Goal: Find specific page/section: Find specific page/section

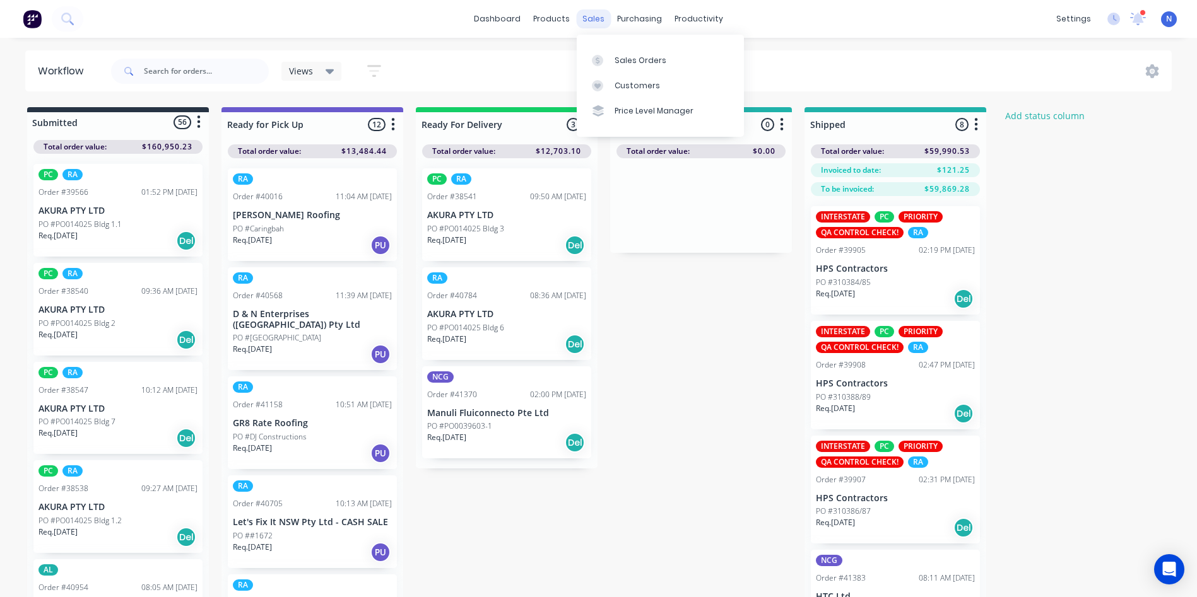
click at [592, 21] on div "sales" at bounding box center [593, 18] width 35 height 19
click at [658, 63] on div "Sales Orders" at bounding box center [641, 60] width 52 height 11
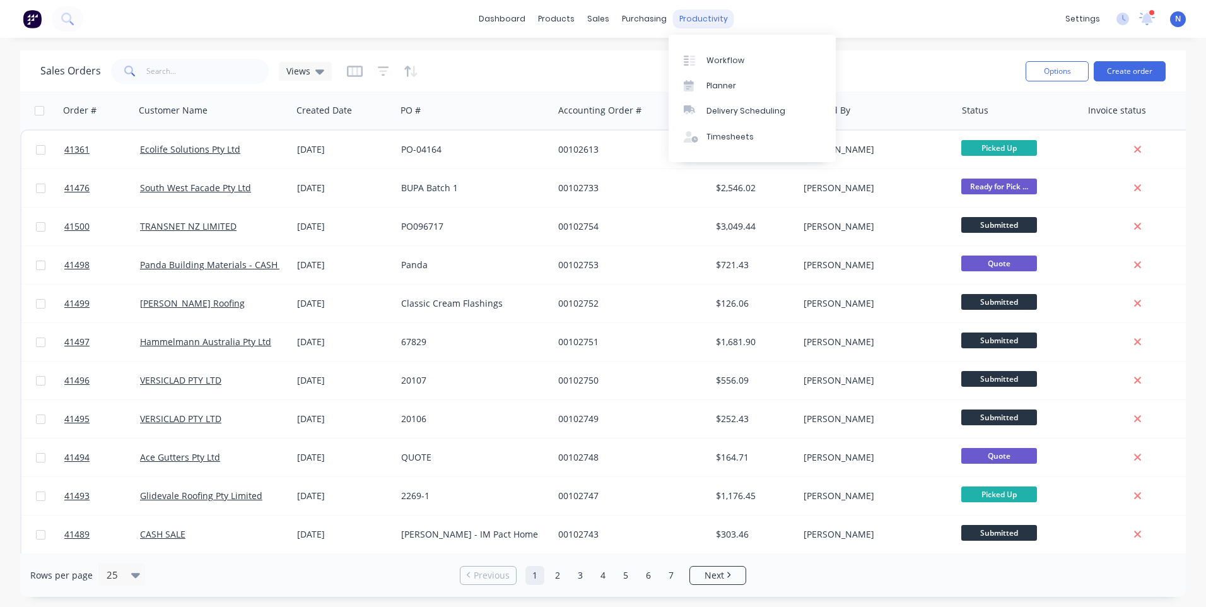
click at [714, 20] on div "productivity" at bounding box center [703, 18] width 61 height 19
click at [728, 61] on div "Workflow" at bounding box center [726, 60] width 38 height 11
